Goal: Obtain resource: Download file/media

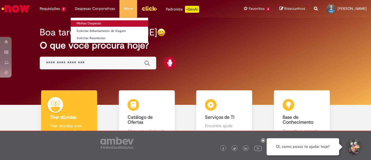
click at [92, 23] on link "Minhas Despesas" at bounding box center [109, 23] width 77 height 6
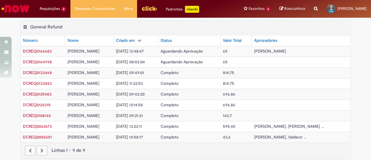
click at [202, 50] on span "Aguardando Aprovação" at bounding box center [182, 50] width 42 height 5
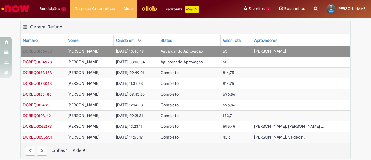
click at [194, 51] on span "Aguardando Aprovação" at bounding box center [182, 50] width 42 height 5
click at [35, 49] on span "DCREQ0166683" at bounding box center [37, 50] width 29 height 5
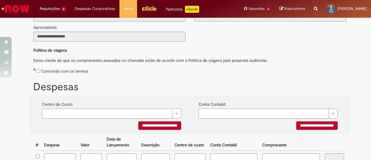
scroll to position [87, 0]
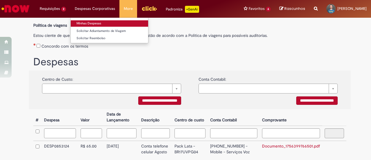
click at [94, 22] on link "Minhas Despesas" at bounding box center [109, 23] width 77 height 6
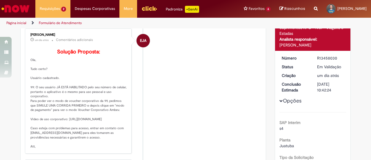
scroll to position [87, 0]
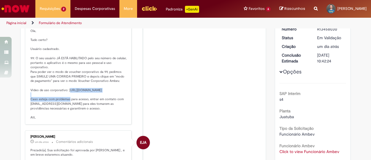
drag, startPoint x: 64, startPoint y: 96, endPoint x: 108, endPoint y: 104, distance: 44.6
click at [108, 104] on p "Solução Proposta: Ola, Tudo certo? Usuário cadastrado. 99: O seu usuário JÁ EST…" at bounding box center [78, 70] width 96 height 100
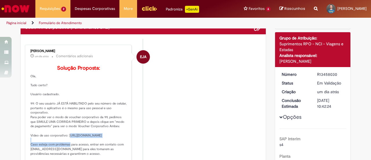
scroll to position [29, 0]
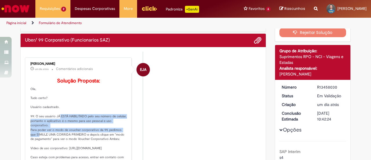
drag, startPoint x: 53, startPoint y: 125, endPoint x: 128, endPoint y: 138, distance: 75.7
click at [128, 138] on div "Emilio Jose Andres Casado um dia atrás um dia atrás Comentários adicionais Solu…" at bounding box center [78, 119] width 107 height 125
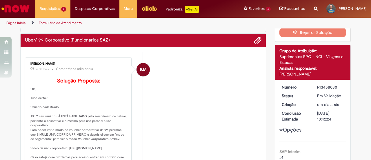
click at [45, 143] on p "Solução Proposta: Ola, Tudo certo? Usuário cadastrado. 99: O seu usuário JÁ EST…" at bounding box center [78, 128] width 96 height 100
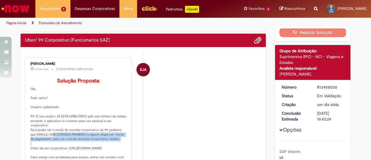
drag, startPoint x: 40, startPoint y: 144, endPoint x: 118, endPoint y: 148, distance: 78.6
click at [118, 148] on p "Solução Proposta: Ola, Tudo certo? Usuário cadastrado. 99: O seu usuário JÁ EST…" at bounding box center [78, 128] width 96 height 100
click at [119, 148] on p "Solução Proposta: Ola, Tudo certo? Usuário cadastrado. 99: O seu usuário JÁ EST…" at bounding box center [78, 128] width 96 height 100
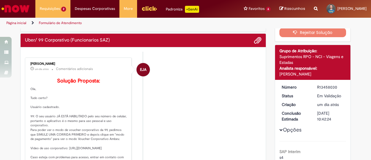
click at [19, 7] on img "Ir para a Homepage" at bounding box center [16, 9] width 30 height 12
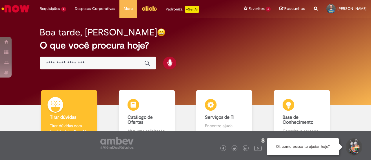
click at [68, 67] on div "Global" at bounding box center [98, 62] width 116 height 13
click at [68, 65] on input "Basta digitar aqui" at bounding box center [92, 63] width 93 height 7
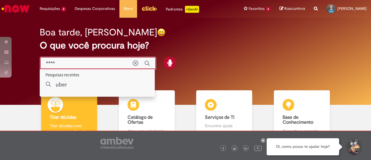
type input "****"
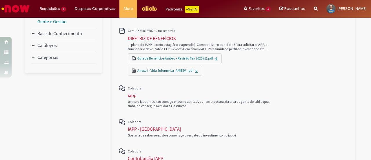
scroll to position [87, 0]
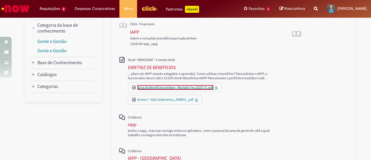
click at [202, 87] on link "Guia de Benefícios Ambev - Revisão Fev 2025 (1).pdf" at bounding box center [175, 87] width 76 height 4
